Goal: Task Accomplishment & Management: Manage account settings

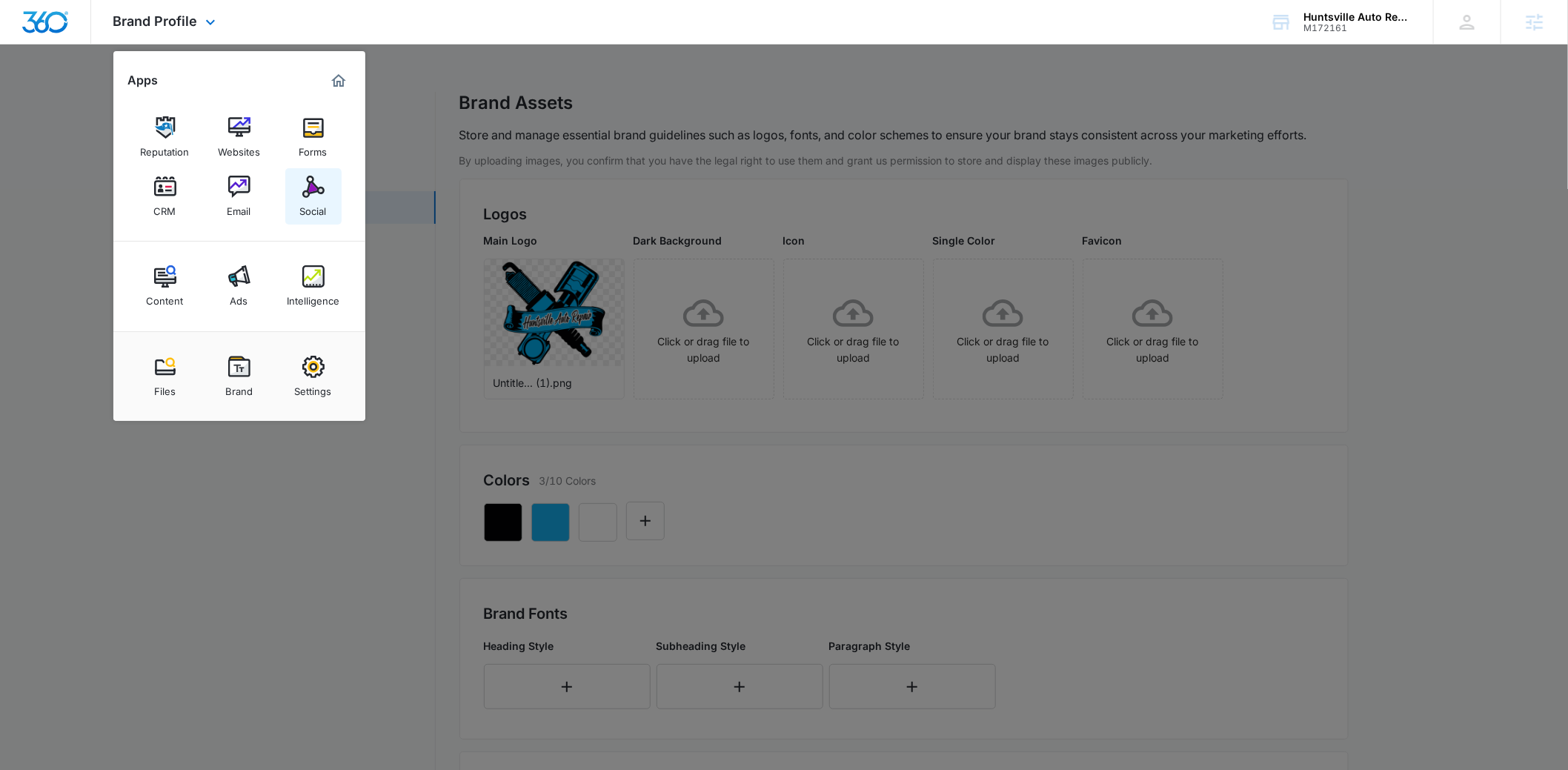
click at [294, 201] on link "Social" at bounding box center [313, 196] width 56 height 56
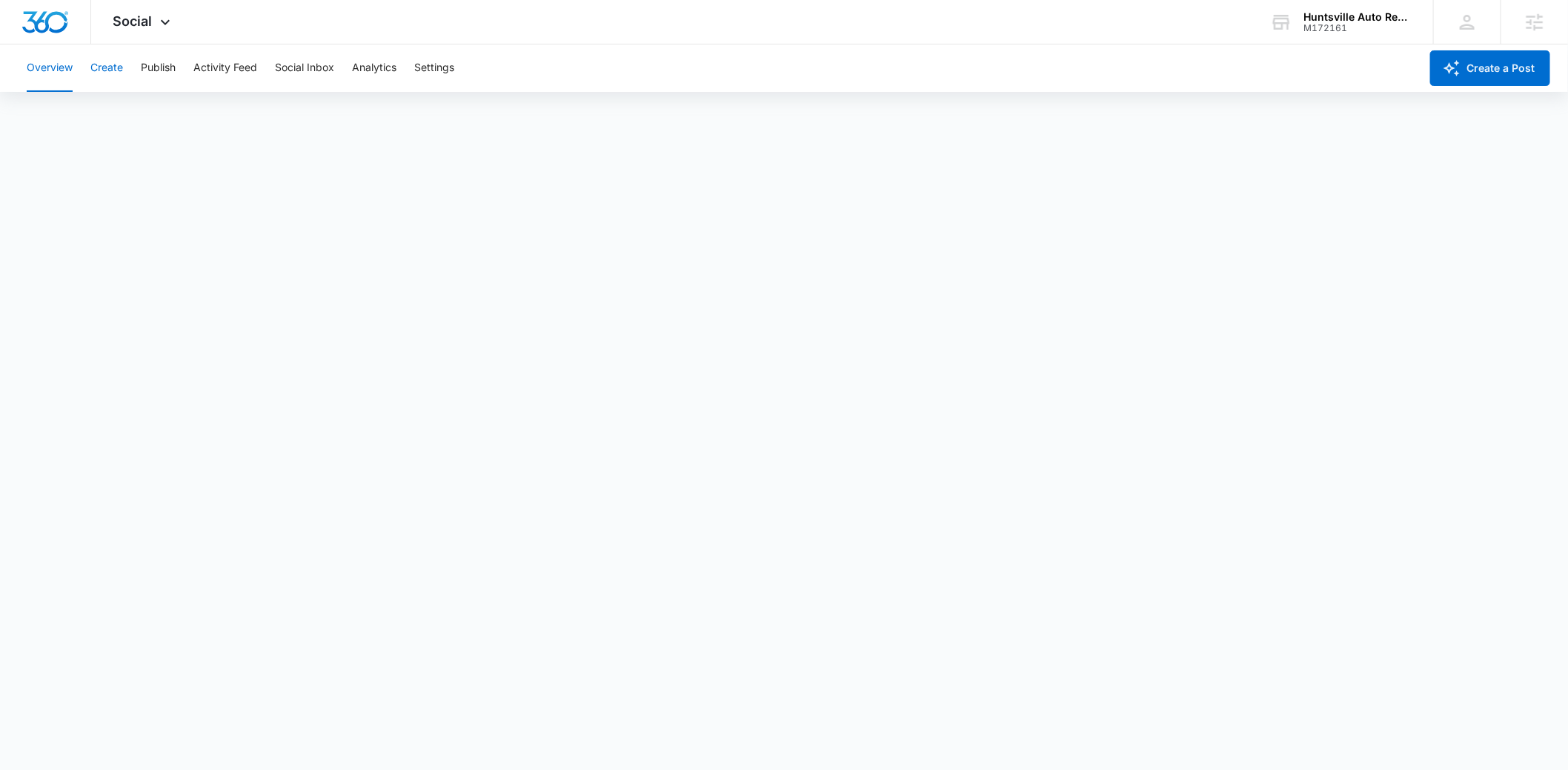
click at [92, 79] on button "Create" at bounding box center [107, 68] width 33 height 48
click at [146, 107] on button "Approvals" at bounding box center [144, 113] width 49 height 42
click at [158, 2] on div "Social Apps Reputation Websites Forms CRM Email Social Content Ads Intelligence…" at bounding box center [144, 21] width 105 height 44
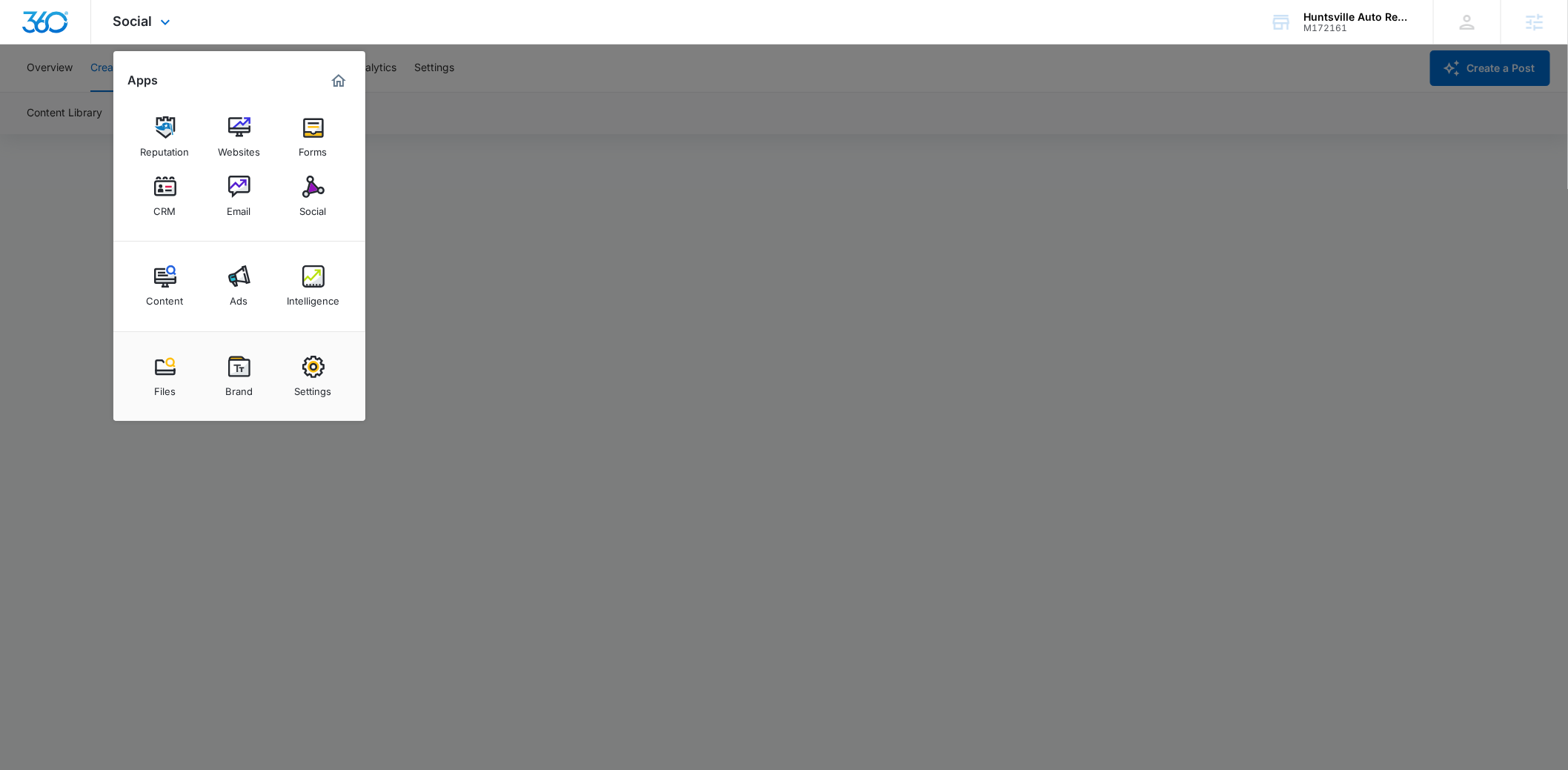
click at [158, 9] on div "Social Apps Reputation Websites Forms CRM Email Social Content Ads Intelligence…" at bounding box center [144, 21] width 105 height 44
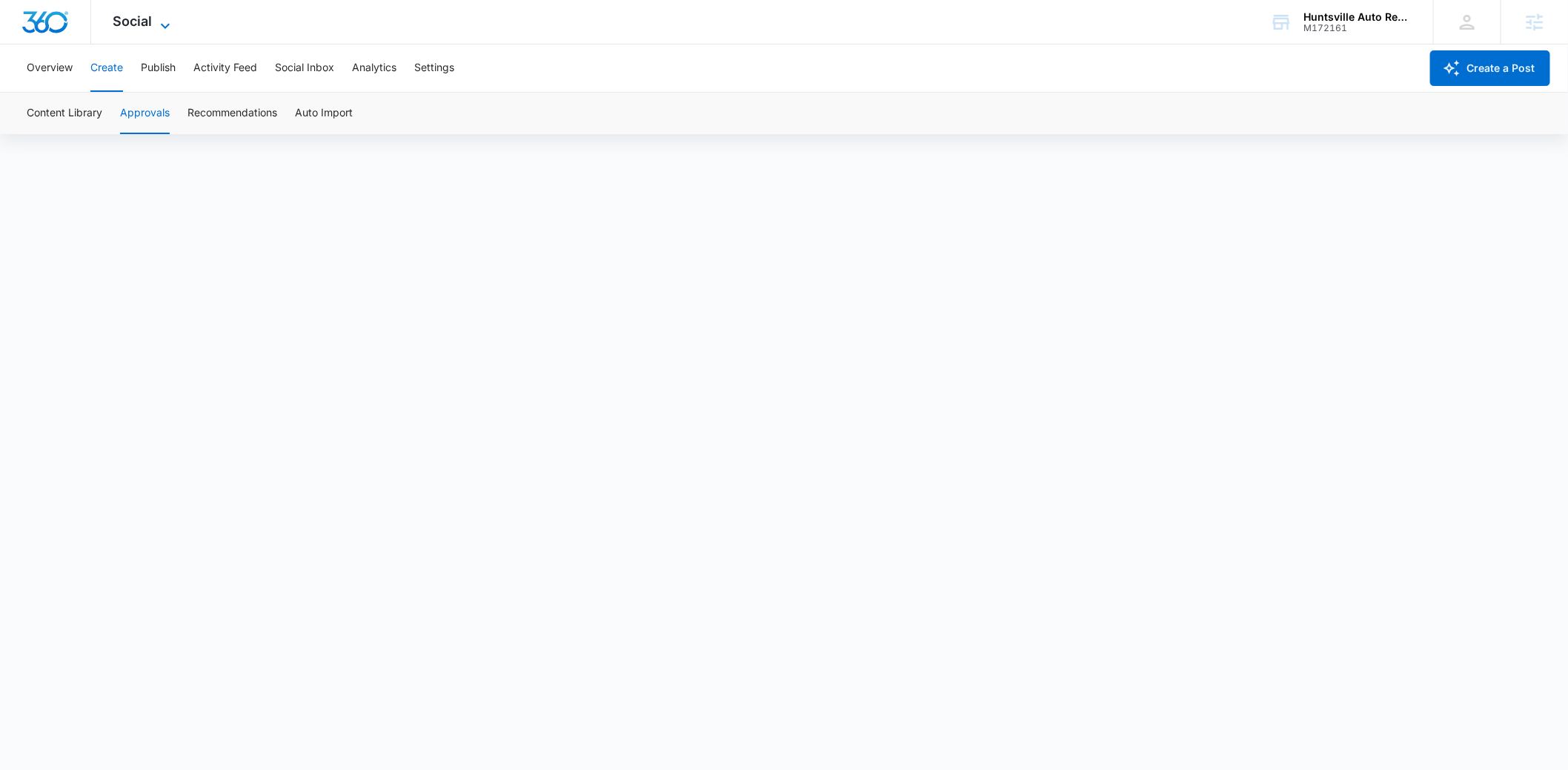
click at [158, 14] on div "Social Apps Reputation Websites Forms CRM Email Social Content Ads Intelligence…" at bounding box center [144, 21] width 105 height 44
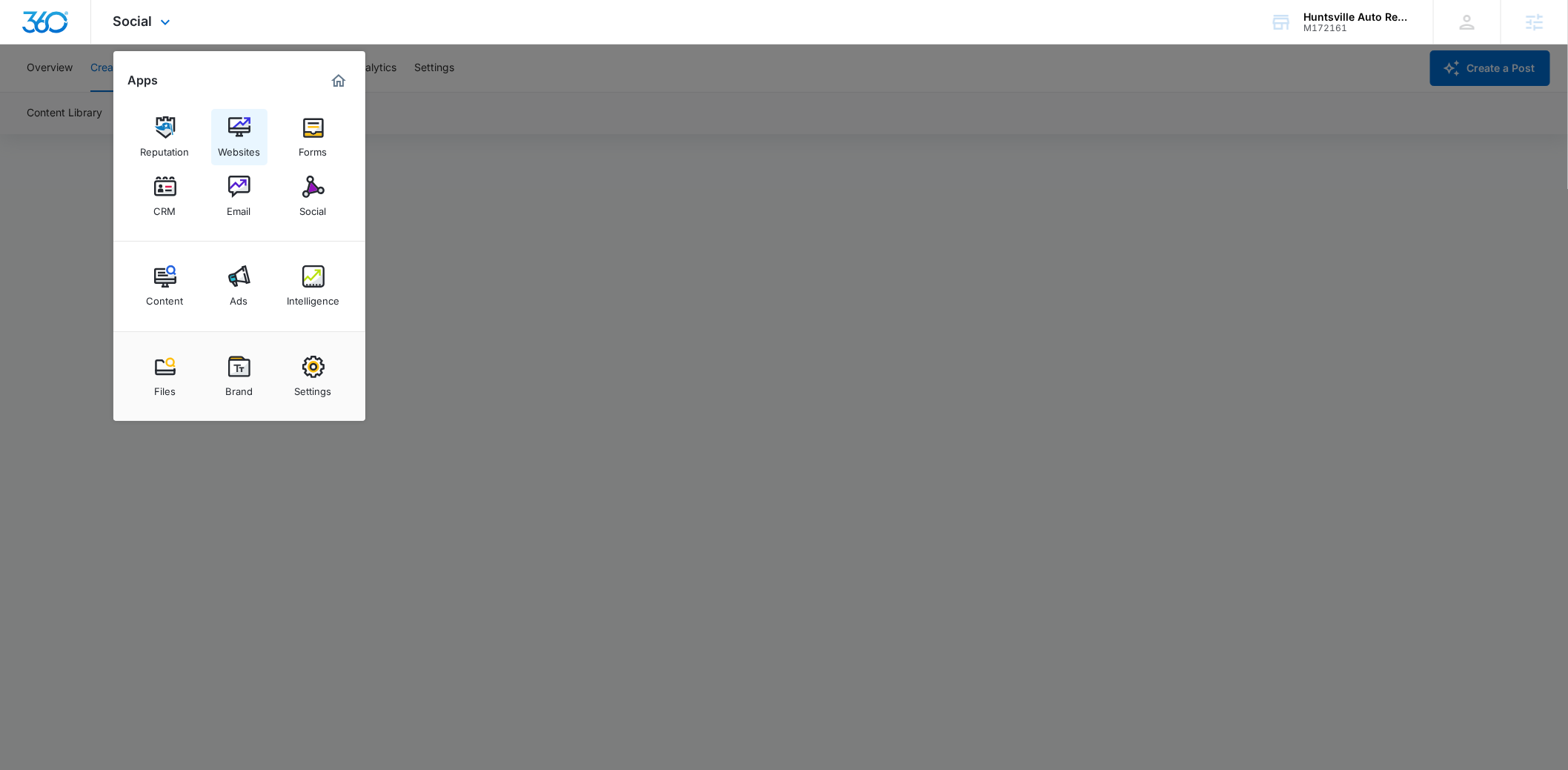
click at [244, 120] on img at bounding box center [239, 127] width 22 height 22
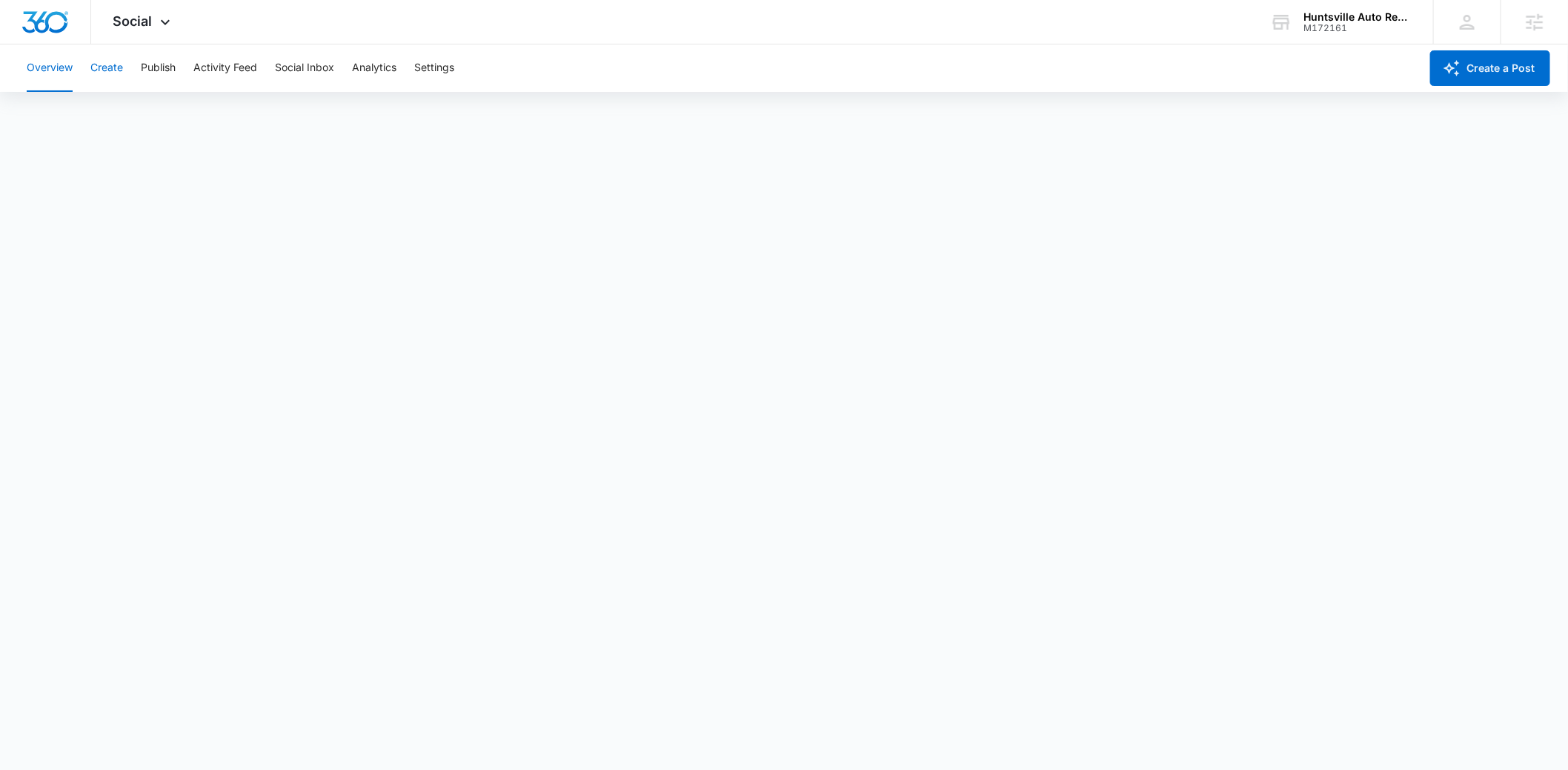
click at [104, 75] on button "Create" at bounding box center [107, 68] width 33 height 48
click at [160, 107] on button "Approvals" at bounding box center [144, 113] width 49 height 42
click at [159, 83] on button "Publish" at bounding box center [158, 68] width 35 height 48
click at [130, 103] on button "Schedules" at bounding box center [113, 113] width 50 height 42
click at [159, 17] on icon at bounding box center [165, 26] width 17 height 17
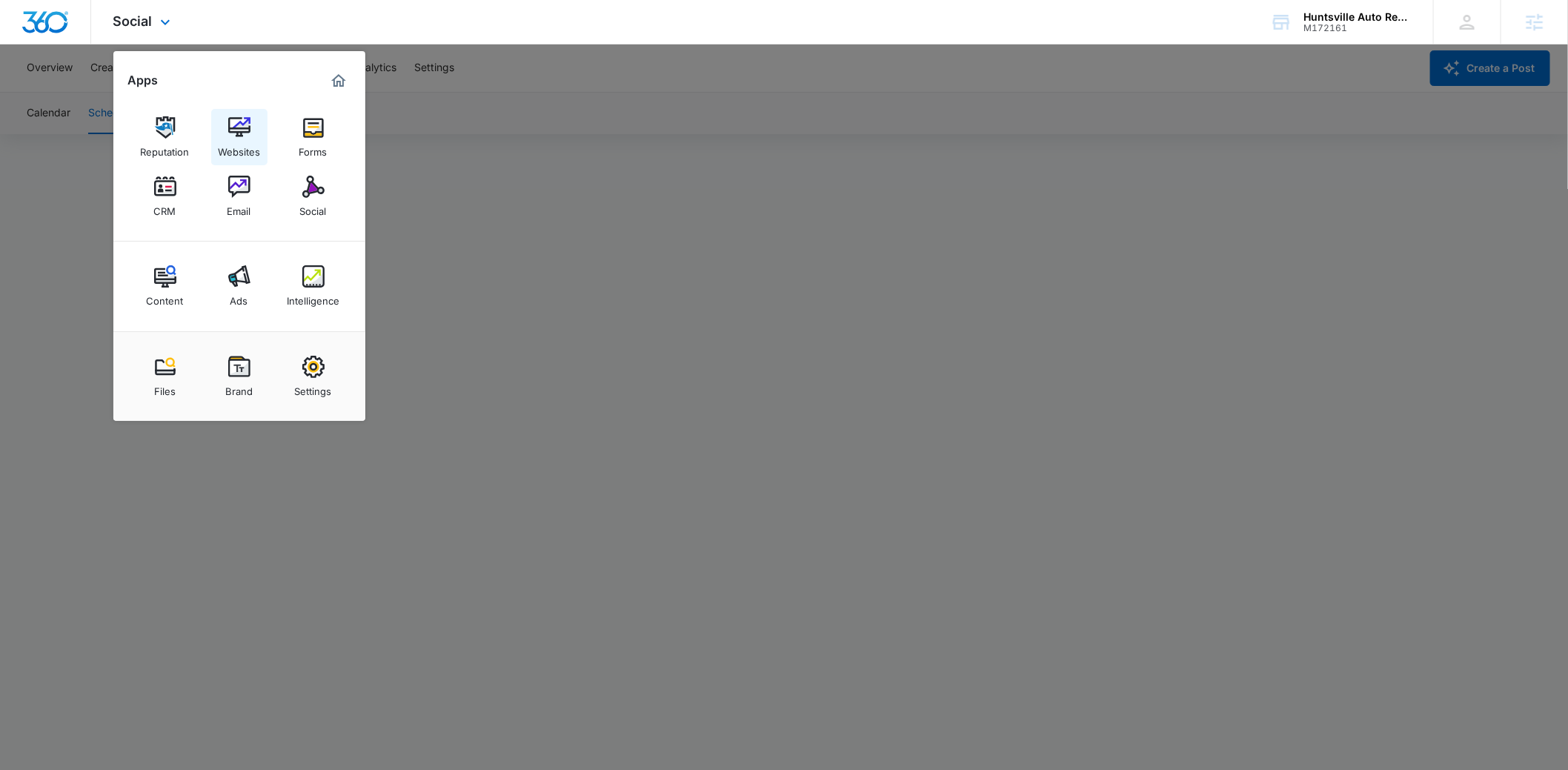
click at [241, 138] on img at bounding box center [239, 127] width 22 height 22
